Goal: Task Accomplishment & Management: Use online tool/utility

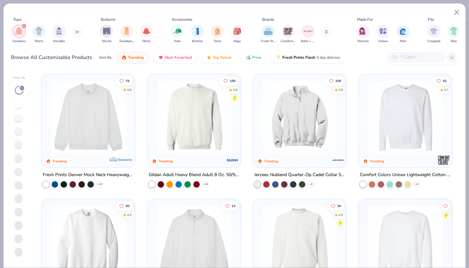
click at [92, 104] on img at bounding box center [88, 117] width 81 height 74
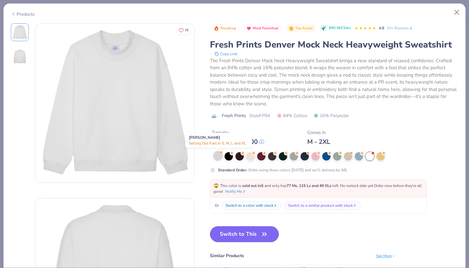
click at [218, 157] on div at bounding box center [218, 156] width 8 height 8
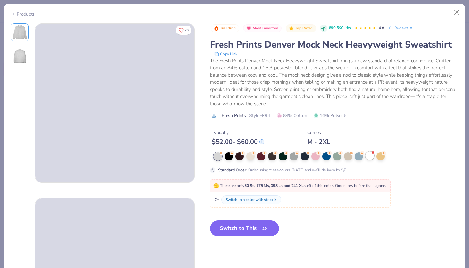
click at [373, 153] on div at bounding box center [373, 152] width 3 height 3
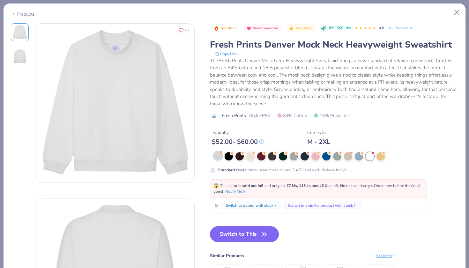
click at [217, 155] on div at bounding box center [218, 156] width 8 height 8
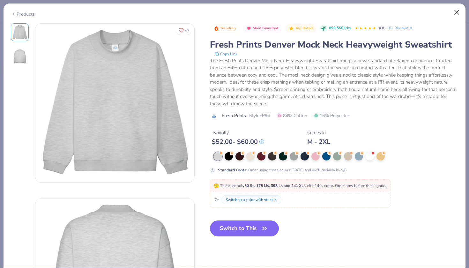
click at [457, 12] on button "Close" at bounding box center [457, 12] width 12 height 12
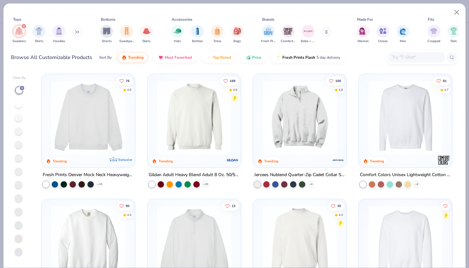
click at [83, 118] on img at bounding box center [88, 117] width 81 height 74
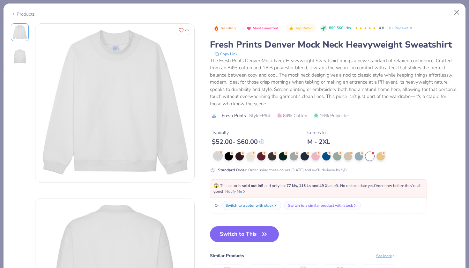
click at [219, 157] on div at bounding box center [218, 156] width 8 height 8
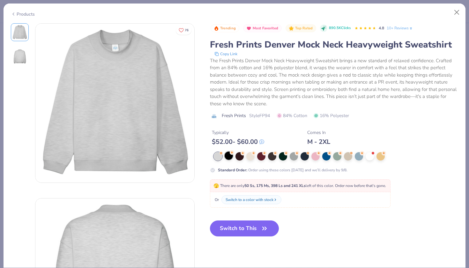
click at [231, 155] on div at bounding box center [229, 156] width 8 height 8
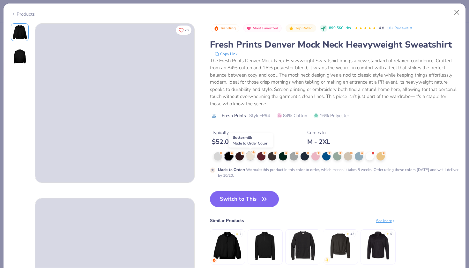
click at [249, 156] on div at bounding box center [250, 156] width 8 height 8
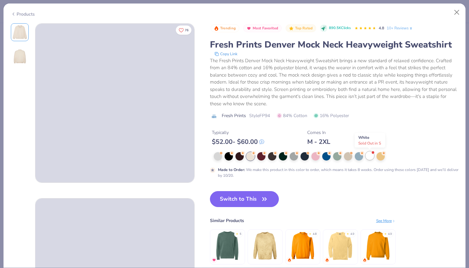
click at [371, 156] on div at bounding box center [370, 156] width 8 height 8
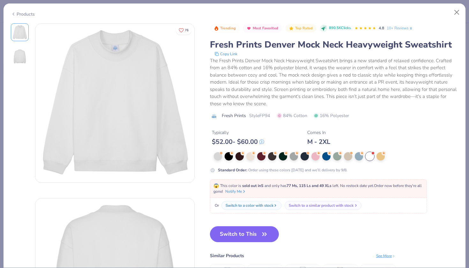
click at [300, 206] on div "Switch to a similar product with stock" at bounding box center [321, 206] width 65 height 6
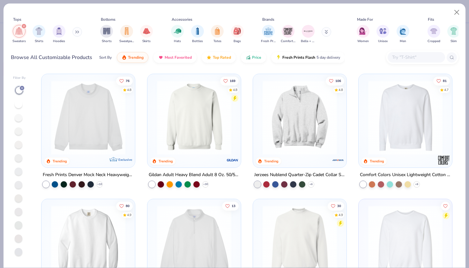
click at [198, 142] on img at bounding box center [194, 117] width 81 height 74
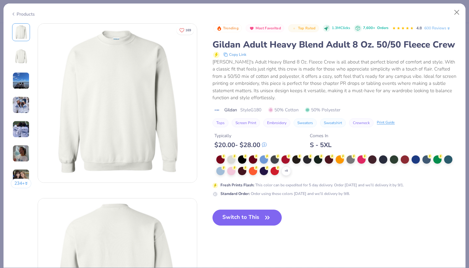
click at [24, 130] on img at bounding box center [20, 129] width 17 height 17
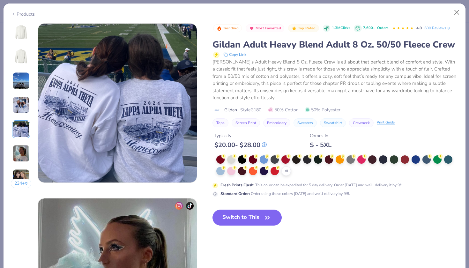
click at [20, 149] on img at bounding box center [20, 153] width 17 height 17
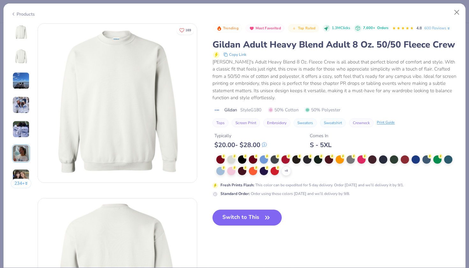
scroll to position [0, 0]
click at [455, 10] on button "Close" at bounding box center [457, 12] width 12 height 12
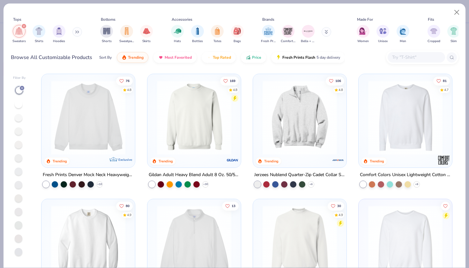
click at [108, 121] on img at bounding box center [88, 117] width 81 height 74
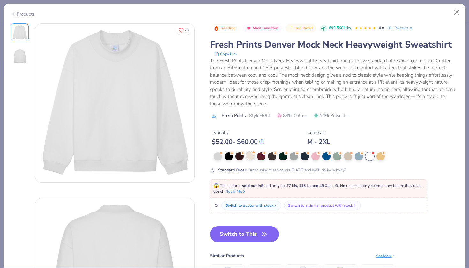
click at [248, 157] on div at bounding box center [250, 156] width 8 height 8
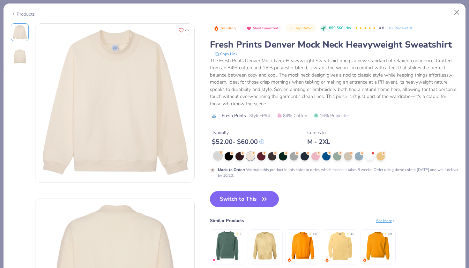
click at [214, 153] on div at bounding box center [218, 156] width 8 height 8
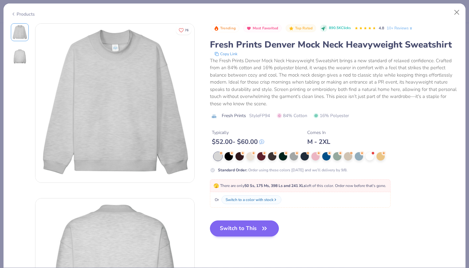
click at [237, 227] on button "Switch to This" at bounding box center [244, 228] width 69 height 16
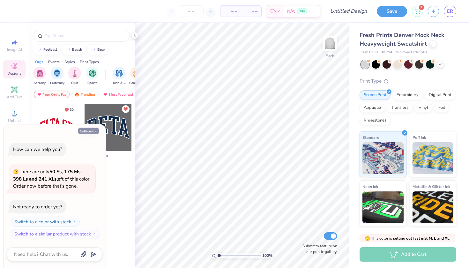
click at [88, 130] on button "Collapse" at bounding box center [88, 131] width 21 height 7
type textarea "x"
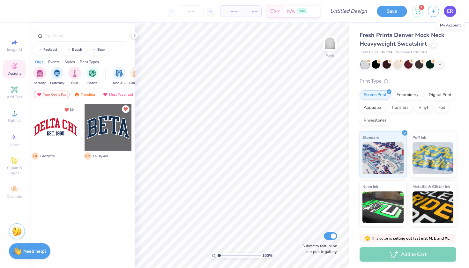
click at [450, 12] on span "ER" at bounding box center [450, 11] width 6 height 7
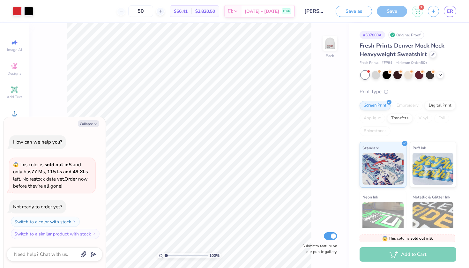
click at [93, 121] on div "Collapse How can we help you? 😱 This color is sold out in S and only has 77 Ms,…" at bounding box center [55, 192] width 102 height 151
click at [380, 72] on div at bounding box center [376, 74] width 8 height 8
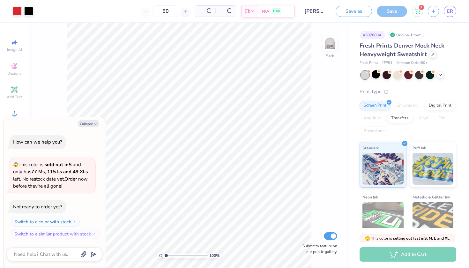
scroll to position [41, 0]
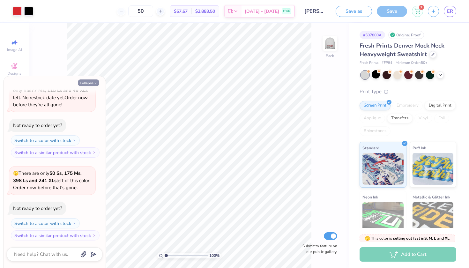
click at [85, 82] on button "Collapse" at bounding box center [88, 82] width 21 height 7
type textarea "x"
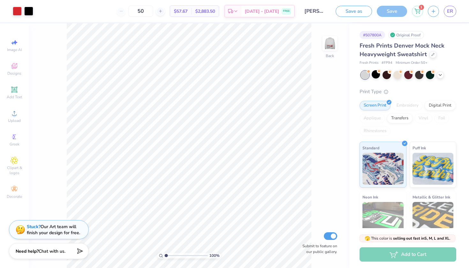
click at [134, 8] on div "50" at bounding box center [141, 10] width 48 height 11
click at [153, 9] on input "50" at bounding box center [140, 10] width 25 height 11
type input "5"
click at [153, 9] on input "50" at bounding box center [140, 10] width 25 height 11
type input "5"
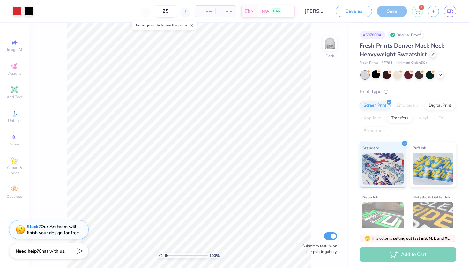
type input "50"
click at [134, 10] on div "50" at bounding box center [141, 10] width 48 height 11
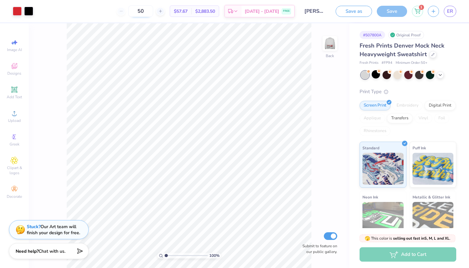
click at [153, 10] on input "50" at bounding box center [140, 10] width 25 height 11
click at [326, 89] on div "100 % Back Submit to feature on our public gallery." at bounding box center [189, 145] width 321 height 245
click at [406, 255] on div "Add to Cart" at bounding box center [408, 254] width 97 height 14
click at [390, 258] on div "Add to Cart" at bounding box center [408, 254] width 97 height 14
click at [351, 9] on button "Save as" at bounding box center [354, 10] width 36 height 11
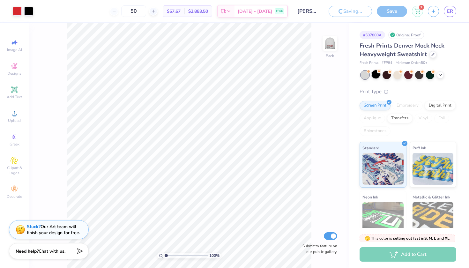
click at [376, 73] on div at bounding box center [376, 74] width 8 height 8
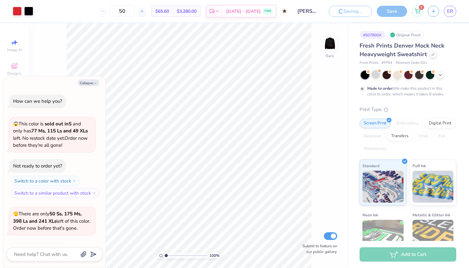
scroll to position [100, 0]
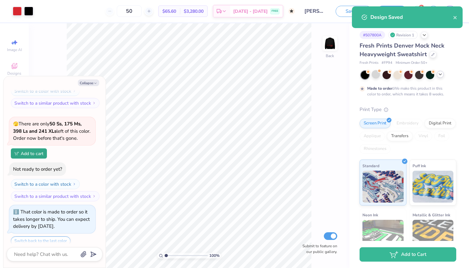
click at [439, 73] on icon at bounding box center [440, 74] width 5 height 5
type textarea "x"
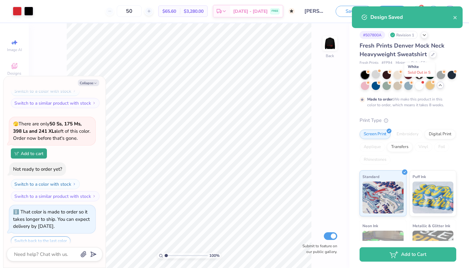
select select "Member apparel for registered Student Organization / Department / School"
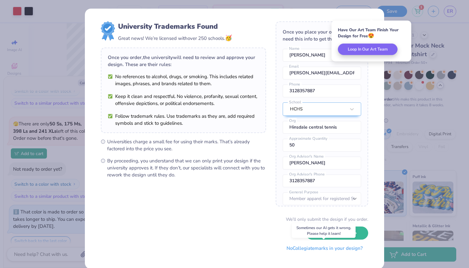
click at [353, 249] on button "No Collegiate marks in your design?" at bounding box center [324, 248] width 87 height 13
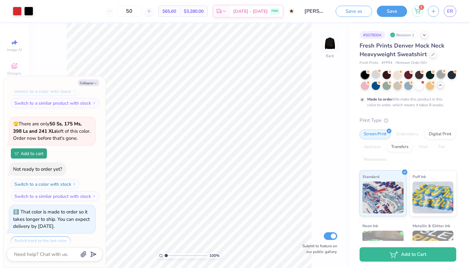
click at [443, 75] on div at bounding box center [441, 74] width 8 height 8
click at [365, 74] on div at bounding box center [365, 75] width 8 height 8
click at [441, 85] on icon at bounding box center [440, 85] width 5 height 5
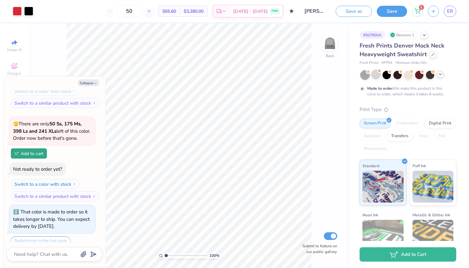
click at [375, 73] on div at bounding box center [376, 74] width 8 height 8
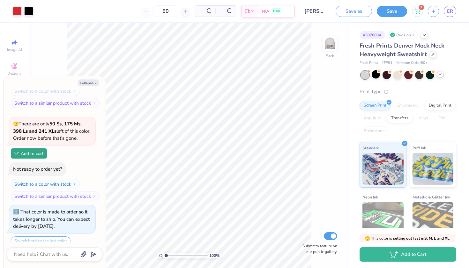
scroll to position [251, 0]
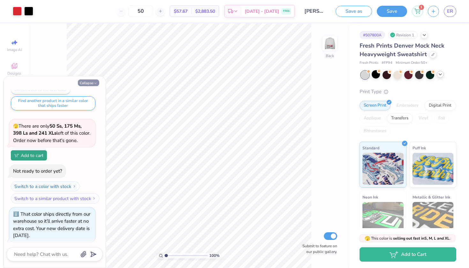
click at [89, 84] on button "Collapse" at bounding box center [88, 82] width 21 height 7
type textarea "x"
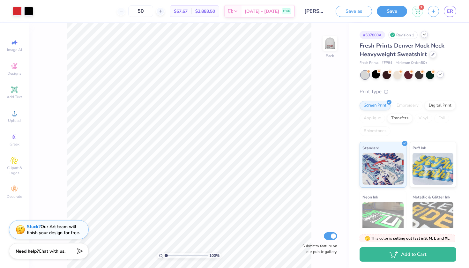
click at [426, 33] on icon at bounding box center [424, 34] width 5 height 5
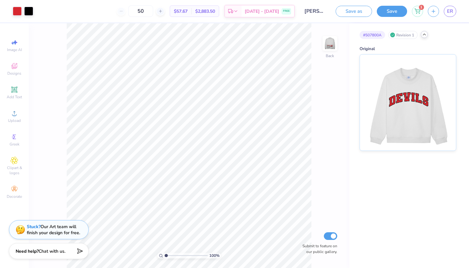
click at [426, 33] on icon at bounding box center [424, 34] width 5 height 5
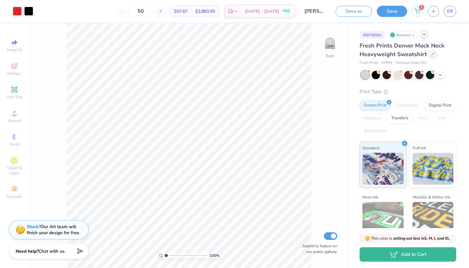
click at [435, 55] on div at bounding box center [432, 53] width 7 height 7
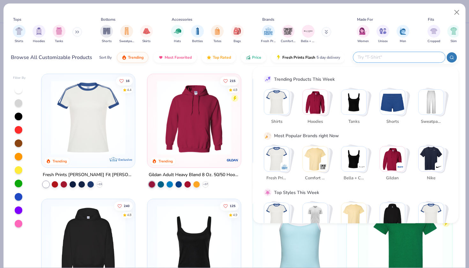
click at [404, 59] on input "text" at bounding box center [399, 57] width 84 height 7
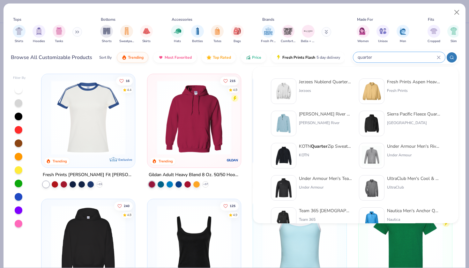
type input "quarter"
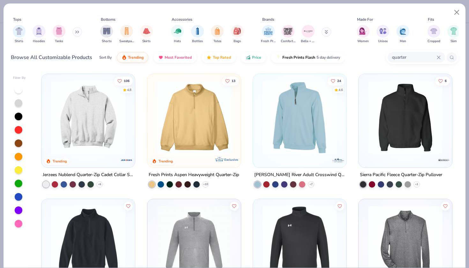
click at [97, 134] on img at bounding box center [88, 117] width 81 height 74
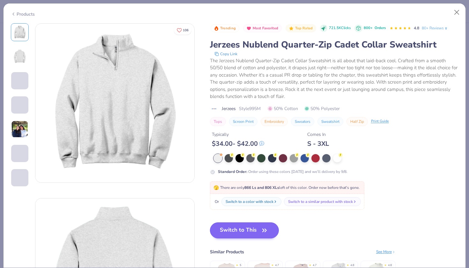
click at [241, 228] on button "Switch to This" at bounding box center [244, 230] width 69 height 16
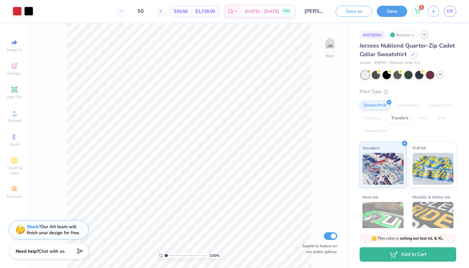
click at [440, 74] on icon at bounding box center [440, 74] width 5 height 5
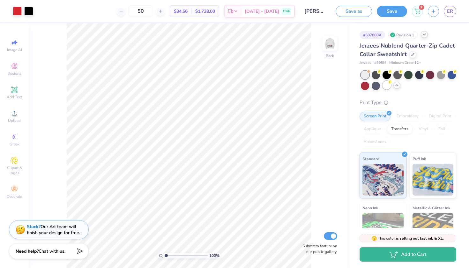
click at [391, 84] on div at bounding box center [387, 85] width 8 height 8
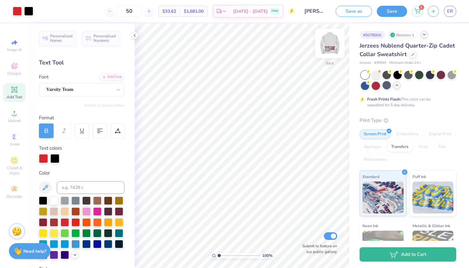
click at [330, 41] on img at bounding box center [330, 44] width 26 height 26
click at [330, 41] on img at bounding box center [330, 43] width 13 height 13
type input "4.63"
click at [333, 42] on img at bounding box center [330, 44] width 26 height 26
click at [327, 45] on img at bounding box center [330, 44] width 26 height 26
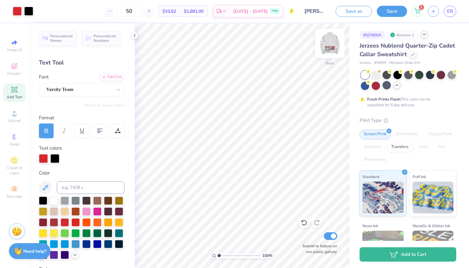
click at [331, 44] on img at bounding box center [330, 44] width 26 height 26
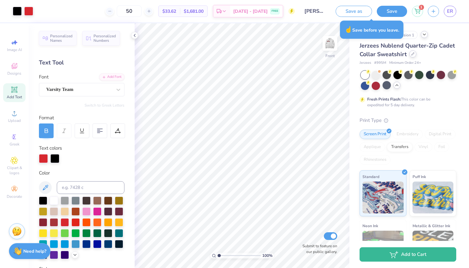
click at [412, 55] on icon at bounding box center [413, 54] width 3 height 3
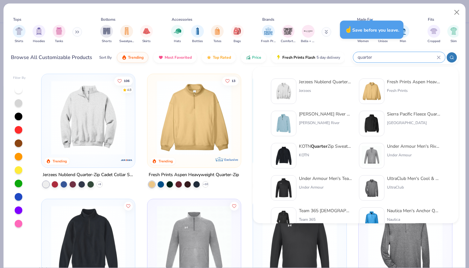
click at [418, 54] on input "quarter" at bounding box center [397, 57] width 80 height 7
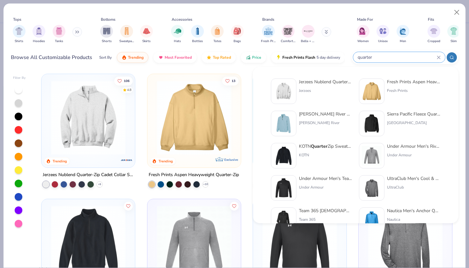
click at [369, 58] on input "quarter" at bounding box center [397, 57] width 80 height 7
click at [379, 53] on div "quarter" at bounding box center [399, 57] width 92 height 11
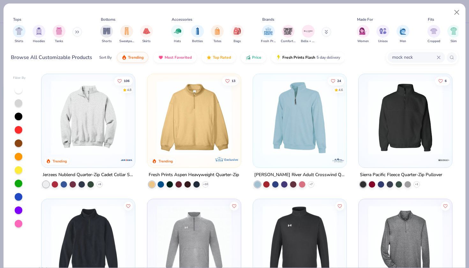
type input "mock neck"
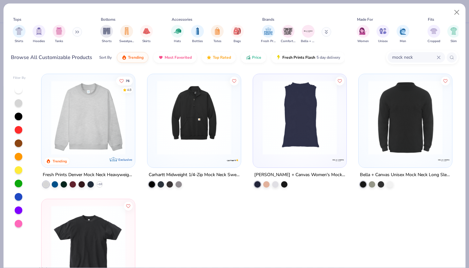
click at [83, 114] on img at bounding box center [88, 117] width 81 height 74
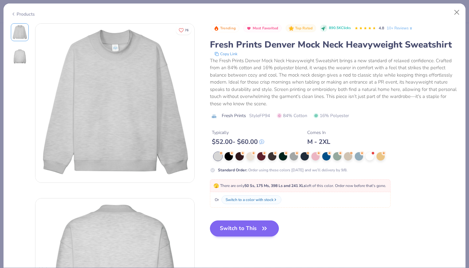
click at [237, 230] on button "Switch to This" at bounding box center [244, 228] width 69 height 16
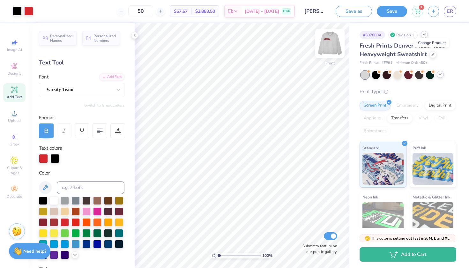
click at [327, 42] on img at bounding box center [330, 44] width 26 height 26
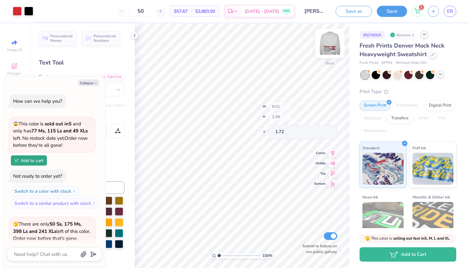
scroll to position [288, 0]
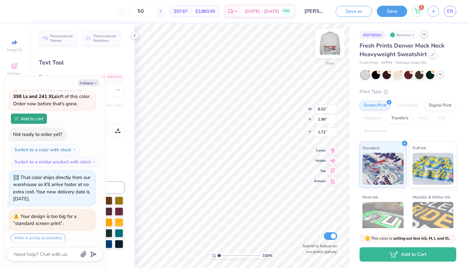
type textarea "x"
type input "6.07"
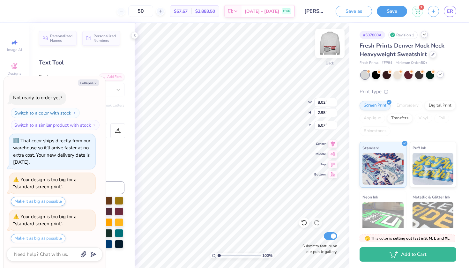
scroll to position [361, 0]
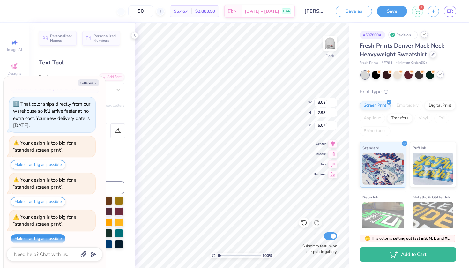
click at [55, 234] on button "Make it as big as possible" at bounding box center [38, 238] width 55 height 9
type textarea "x"
type input "15.00"
type input "5.57"
type input "6.08"
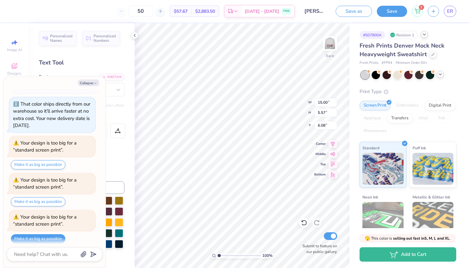
type textarea "x"
type input "3.00"
click at [88, 83] on button "Collapse" at bounding box center [88, 82] width 21 height 7
type textarea "x"
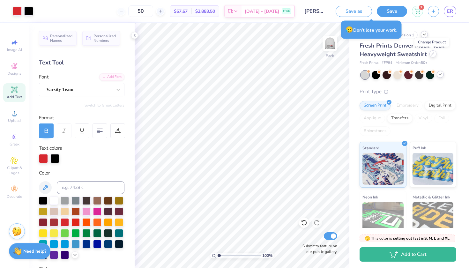
click at [434, 54] on div at bounding box center [432, 53] width 7 height 7
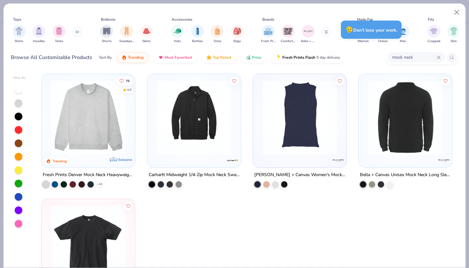
click at [415, 56] on input "mock neck" at bounding box center [413, 57] width 45 height 7
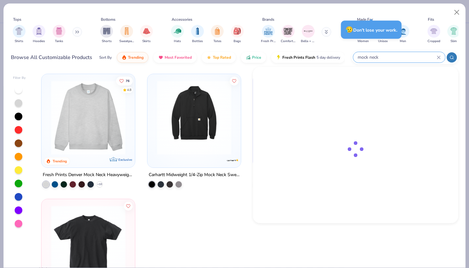
click at [415, 56] on input "mock neck" at bounding box center [397, 57] width 80 height 7
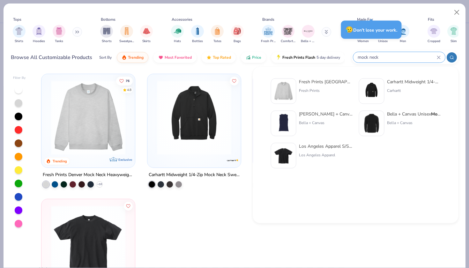
drag, startPoint x: 380, startPoint y: 56, endPoint x: 350, endPoint y: 55, distance: 30.6
click at [350, 55] on div "Browse All Customizable Products Sort By Trending Most Favorited Top Rated Pric…" at bounding box center [235, 57] width 448 height 18
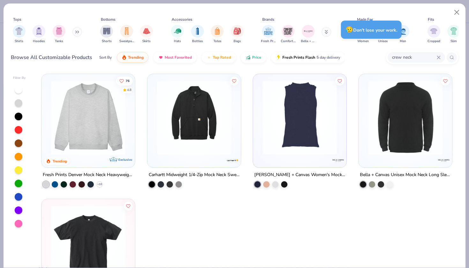
type input "crew neck"
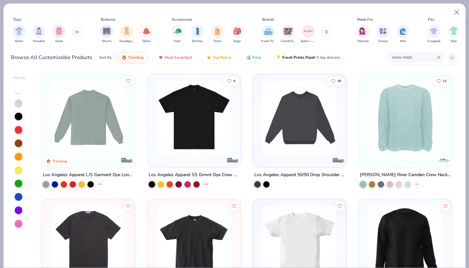
click at [48, 124] on img at bounding box center [7, 117] width 81 height 74
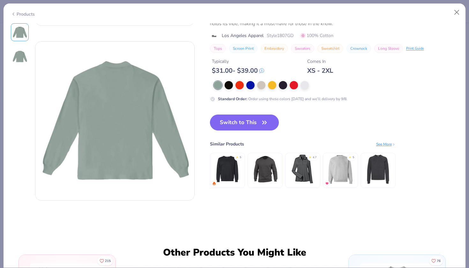
scroll to position [157, 0]
click at [341, 175] on img at bounding box center [340, 168] width 30 height 30
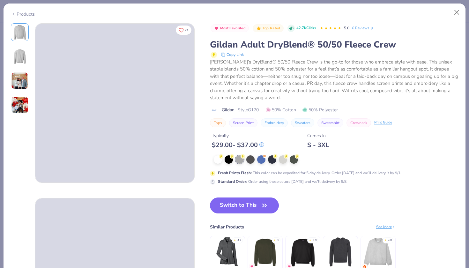
scroll to position [44, 0]
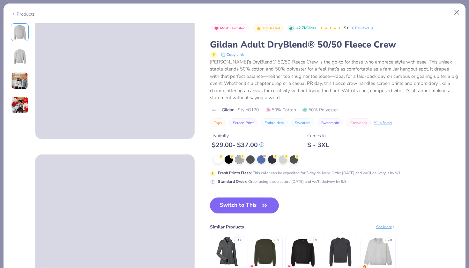
click at [18, 75] on img at bounding box center [19, 80] width 17 height 17
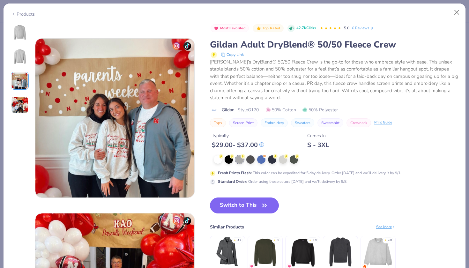
scroll to position [333, 0]
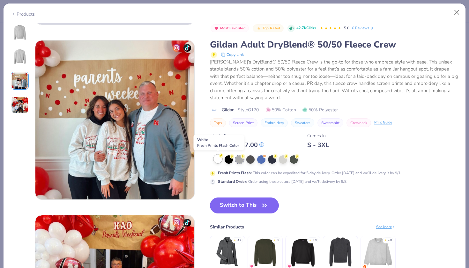
click at [219, 158] on div at bounding box center [218, 159] width 8 height 8
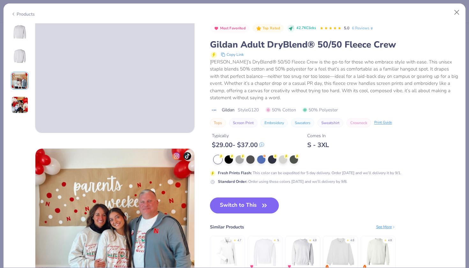
scroll to position [179, 0]
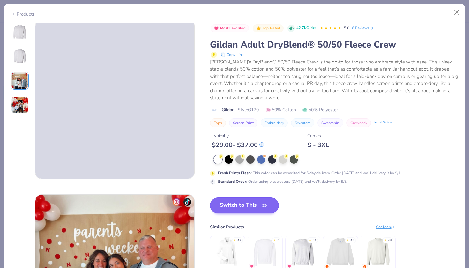
click at [242, 205] on button "Switch to This" at bounding box center [244, 205] width 69 height 16
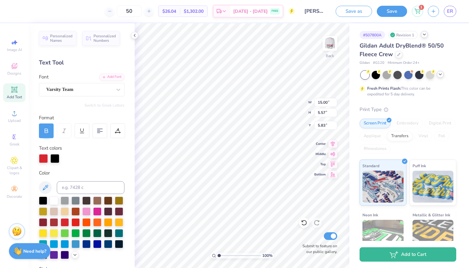
type input "13.81"
type input "5.13"
type input "3.80"
click at [333, 45] on img at bounding box center [330, 44] width 26 height 26
type input "13.27"
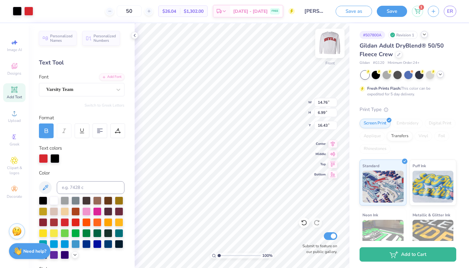
type input "6.29"
type input "16.47"
click at [386, 73] on div at bounding box center [387, 74] width 8 height 8
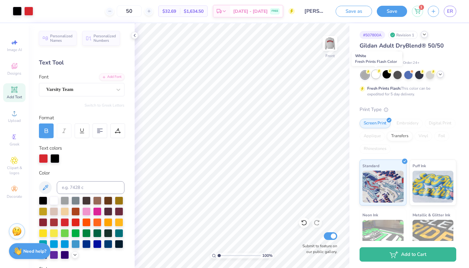
click at [378, 74] on div at bounding box center [376, 74] width 8 height 8
click at [432, 75] on div at bounding box center [430, 74] width 8 height 8
click at [326, 45] on img at bounding box center [330, 44] width 26 height 26
click at [378, 76] on div at bounding box center [376, 74] width 8 height 8
click at [410, 42] on span "Gildan Adult DryBlend® 50/50 Fleece Crew" at bounding box center [402, 50] width 84 height 16
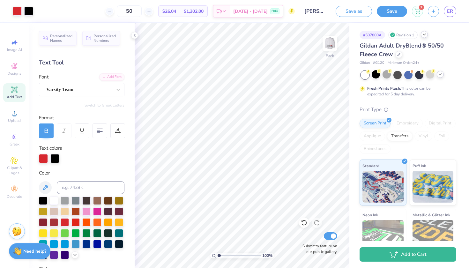
click at [411, 45] on span "Gildan Adult DryBlend® 50/50 Fleece Crew" at bounding box center [402, 50] width 84 height 16
click at [392, 56] on span "Gildan Adult DryBlend® 50/50 Fleece Crew" at bounding box center [402, 50] width 84 height 16
click at [396, 56] on div at bounding box center [398, 53] width 7 height 7
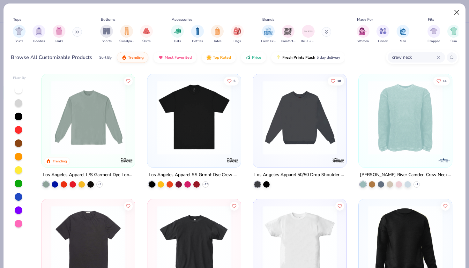
click at [458, 12] on button "Close" at bounding box center [457, 12] width 12 height 12
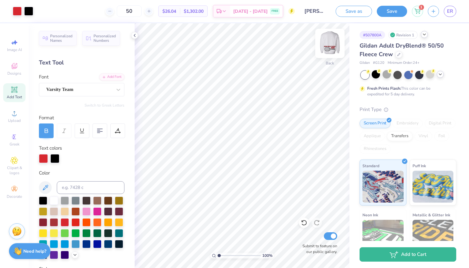
click at [332, 44] on img at bounding box center [330, 44] width 26 height 26
click at [398, 53] on icon at bounding box center [398, 53] width 3 height 3
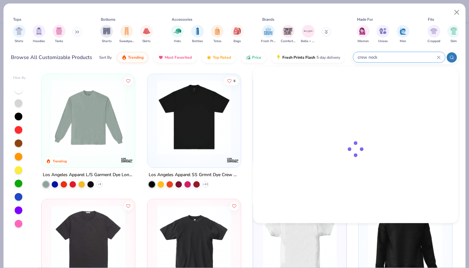
click at [412, 56] on input "crew neck" at bounding box center [397, 57] width 80 height 7
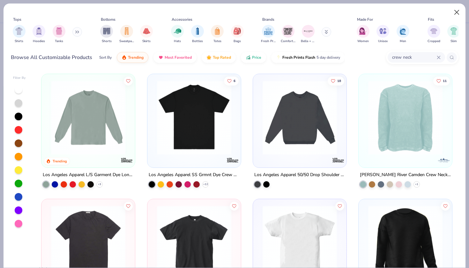
click at [456, 12] on button "Close" at bounding box center [457, 12] width 12 height 12
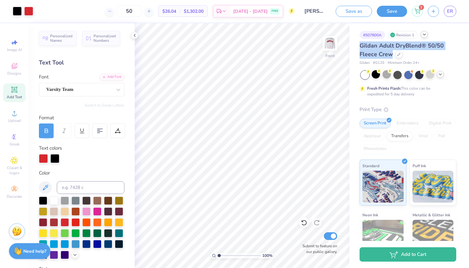
drag, startPoint x: 359, startPoint y: 45, endPoint x: 391, endPoint y: 55, distance: 34.2
click at [391, 55] on div "# 507800A Revision 1 Gildan Adult DryBlend® 50/50 Fleece Crew Gildan # G120 Min…" at bounding box center [409, 163] width 120 height 280
copy span "Gildan Adult DryBlend® 50/50 Fleece Crew"
click at [426, 35] on icon at bounding box center [424, 34] width 5 height 5
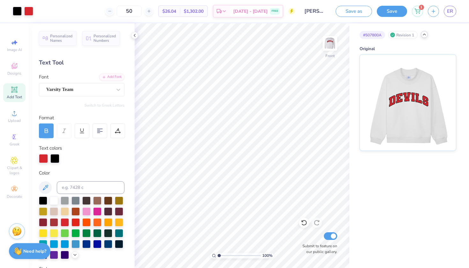
click at [426, 35] on icon at bounding box center [424, 34] width 5 height 5
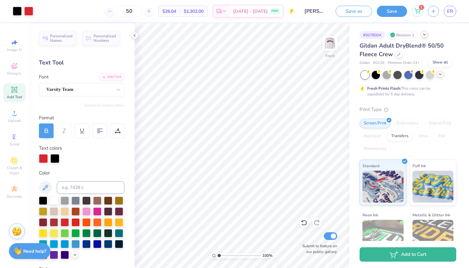
click at [443, 74] on icon at bounding box center [440, 74] width 5 height 5
click at [453, 74] on icon at bounding box center [451, 74] width 5 height 5
click at [398, 56] on icon at bounding box center [398, 53] width 3 height 3
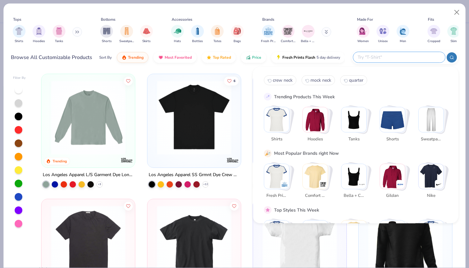
click at [410, 55] on input "text" at bounding box center [399, 57] width 84 height 7
paste input "Gildan Adult DryBlend® 50/50 Fleece Crew"
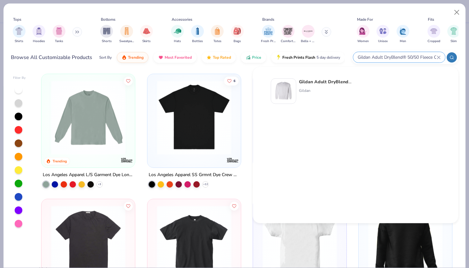
type input "Gildan Adult DryBlend® 50/50 Fleece Crew"
click at [314, 82] on strong "Gildan Adult DryBlend® 50/50 Fleece Crew" at bounding box center [346, 82] width 94 height 6
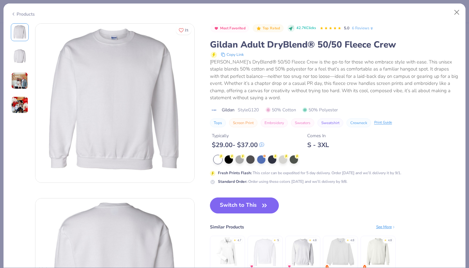
click at [21, 81] on img at bounding box center [19, 80] width 17 height 17
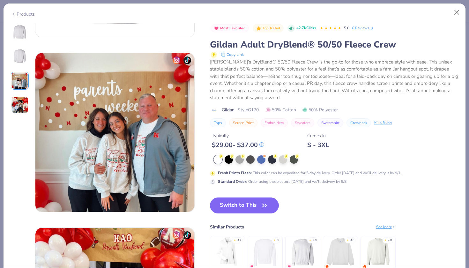
scroll to position [350, 0]
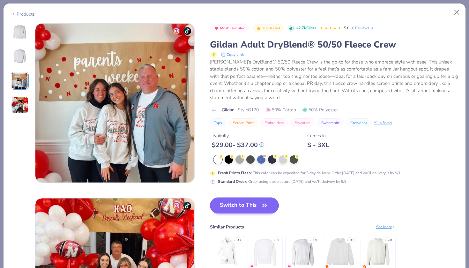
click at [245, 198] on button "Switch to This" at bounding box center [244, 205] width 69 height 16
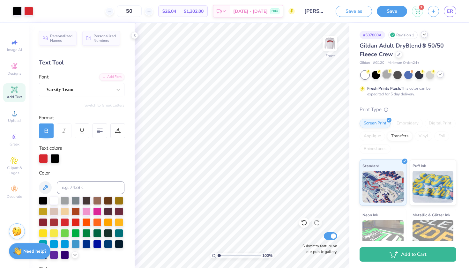
click at [388, 75] on div at bounding box center [387, 74] width 8 height 8
click at [429, 74] on div at bounding box center [430, 74] width 8 height 8
click at [331, 34] on img at bounding box center [330, 44] width 26 height 26
